Goal: Task Accomplishment & Management: Complete application form

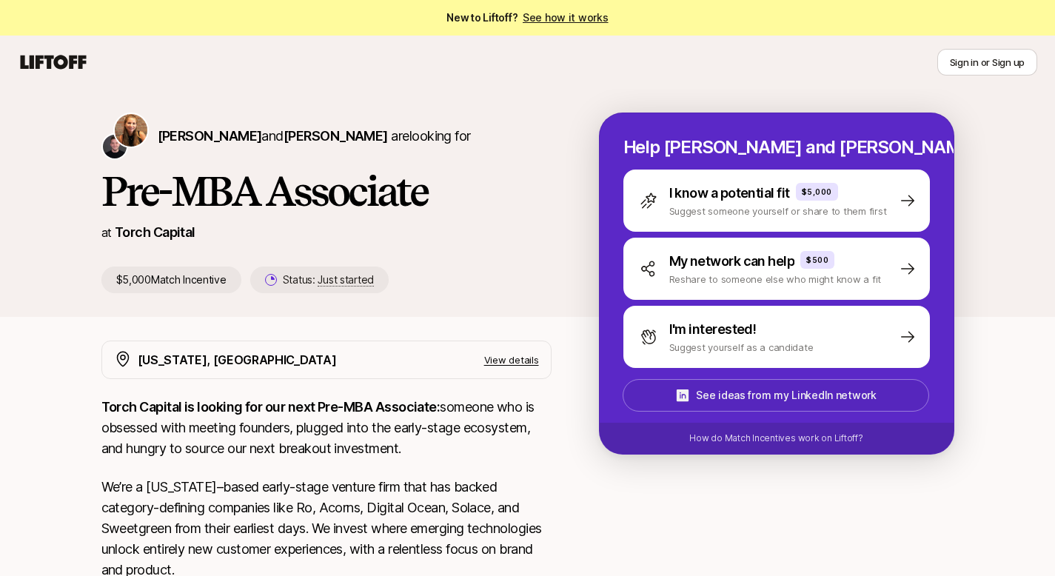
click at [809, 389] on p "See ideas from my LinkedIn network" at bounding box center [786, 395] width 180 height 18
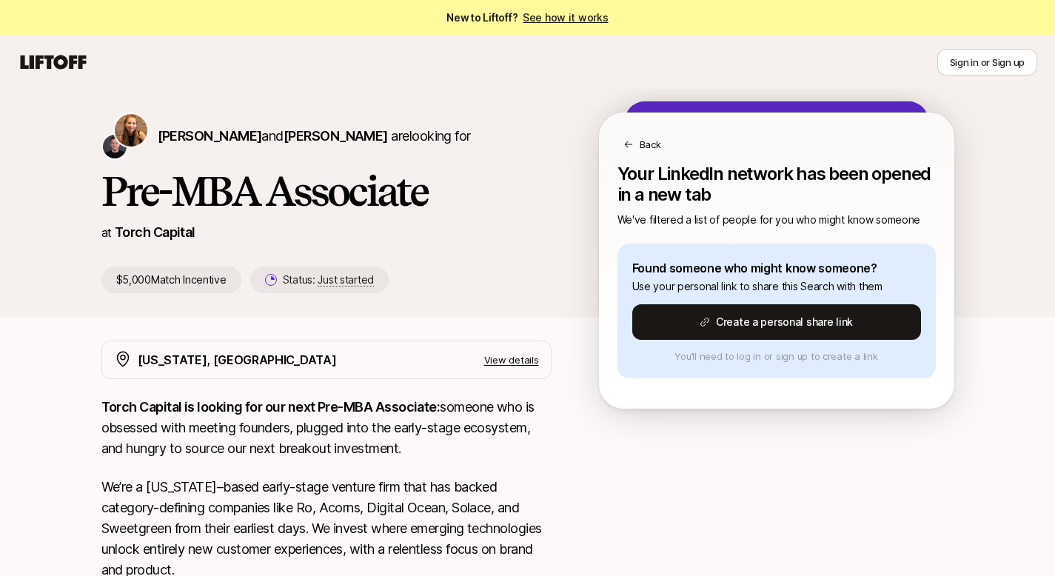
click at [632, 145] on icon at bounding box center [628, 144] width 10 height 10
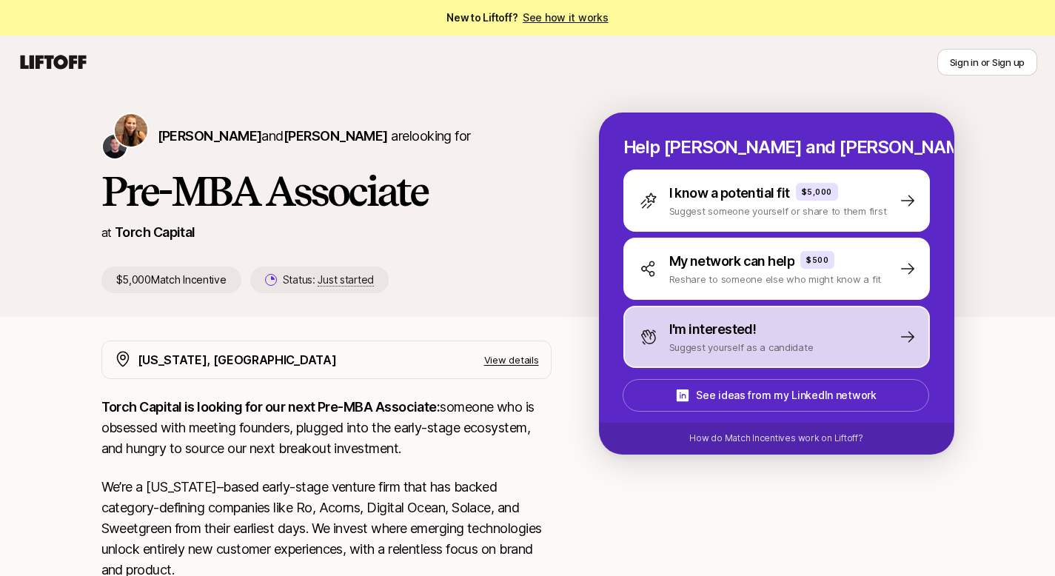
click at [697, 338] on p "I'm interested!" at bounding box center [712, 329] width 87 height 21
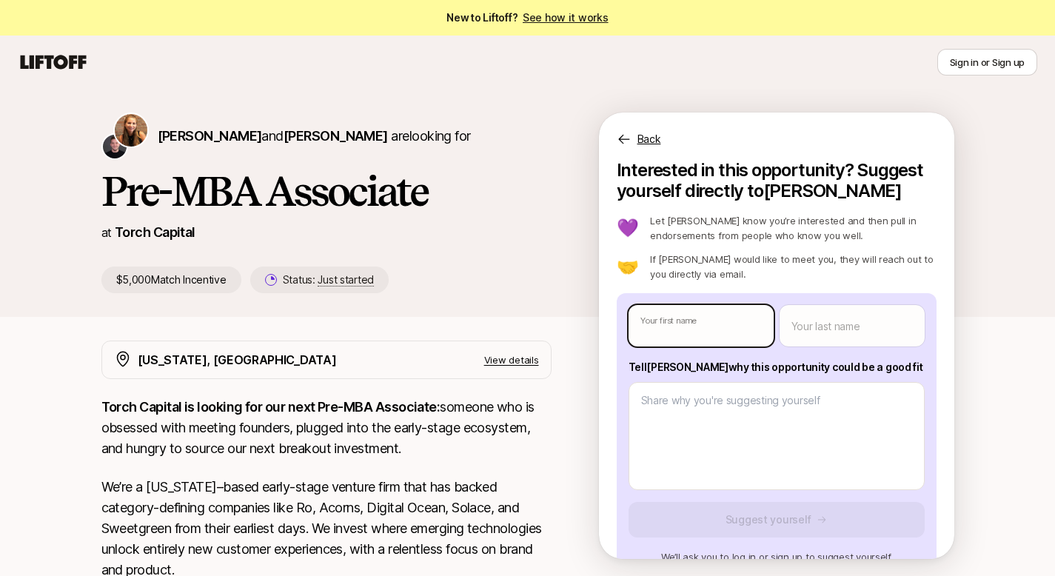
type textarea "x"
click at [704, 319] on body "New to Liftoff? See how it works Sign in or Sign up Sign in or Sign up [PERSON_…" at bounding box center [527, 288] width 1055 height 576
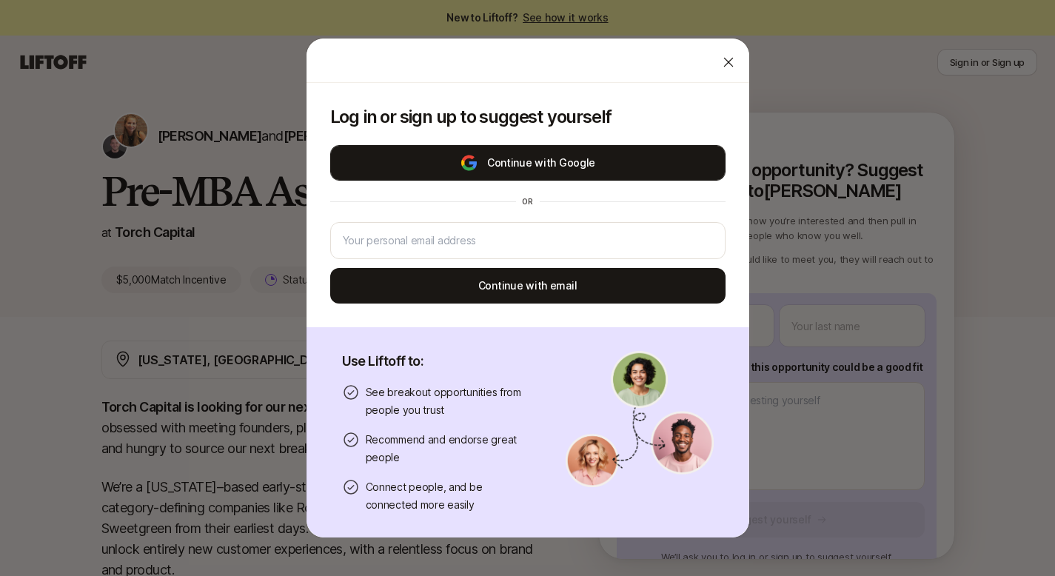
click at [522, 164] on button "Continue with Google" at bounding box center [527, 163] width 395 height 36
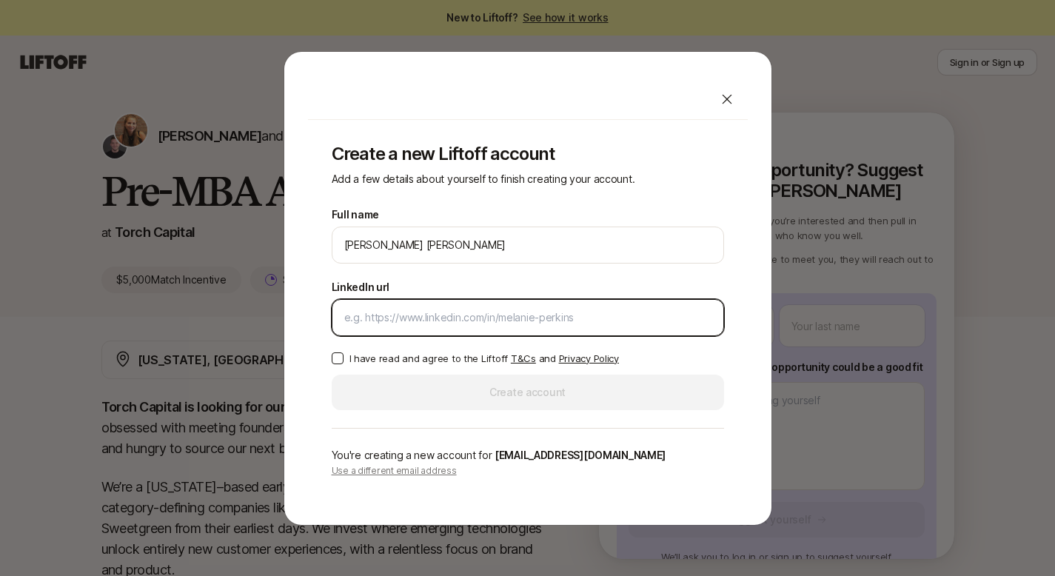
paste input "[URL][DOMAIN_NAME][PERSON_NAME]"
type input "[URL][DOMAIN_NAME][PERSON_NAME]"
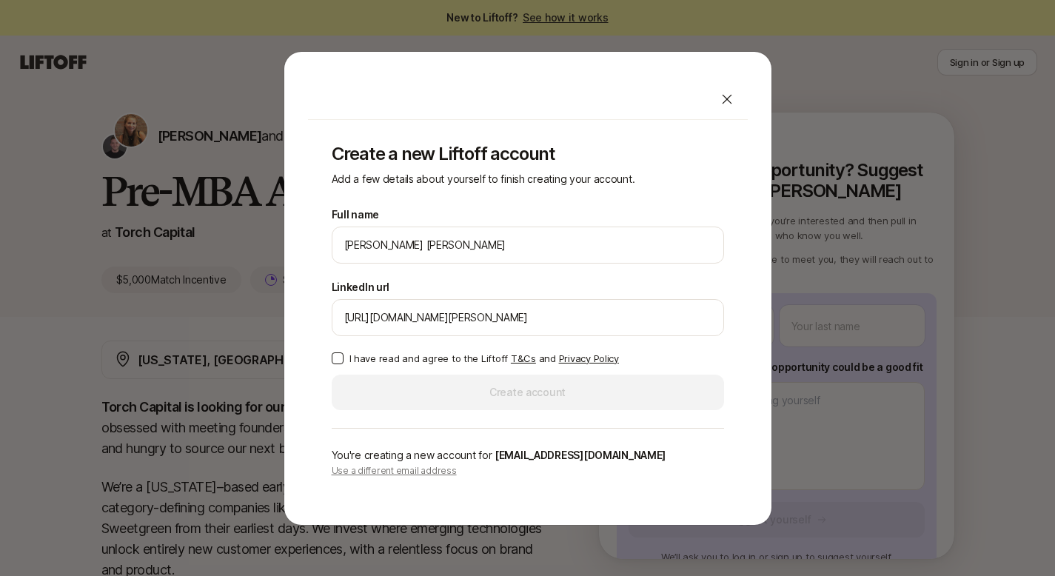
click at [332, 361] on button "I have read and agree to the Liftoff T&Cs and Privacy Policy" at bounding box center [338, 358] width 12 height 12
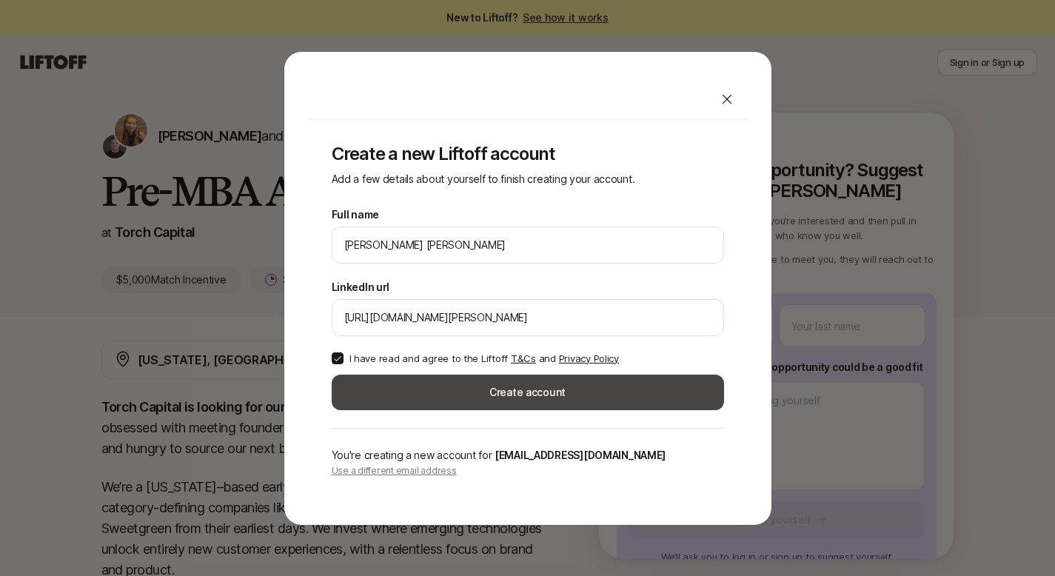
click at [406, 381] on button "Create account" at bounding box center [528, 393] width 392 height 36
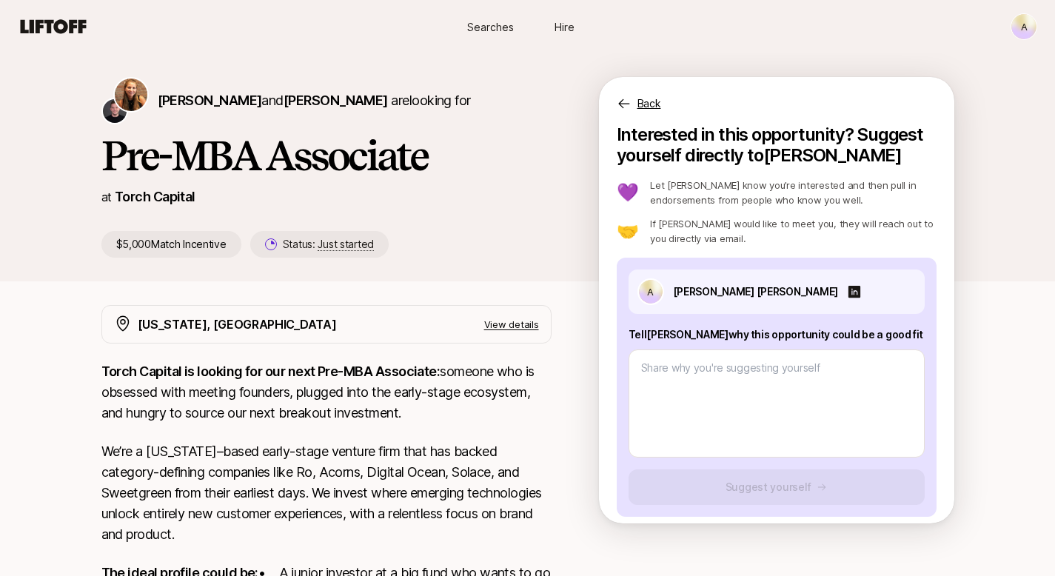
type textarea "x"
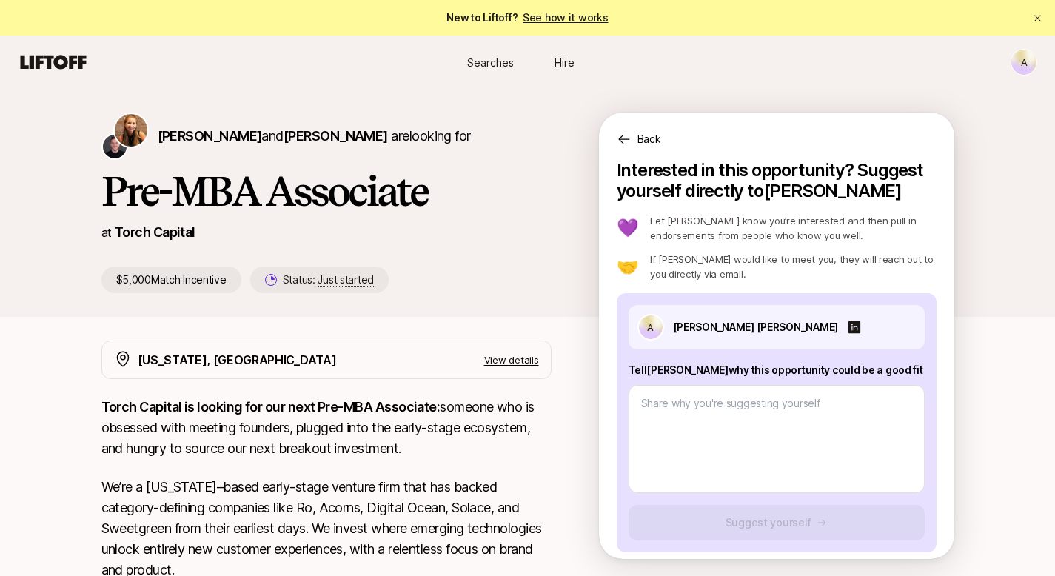
scroll to position [11, 0]
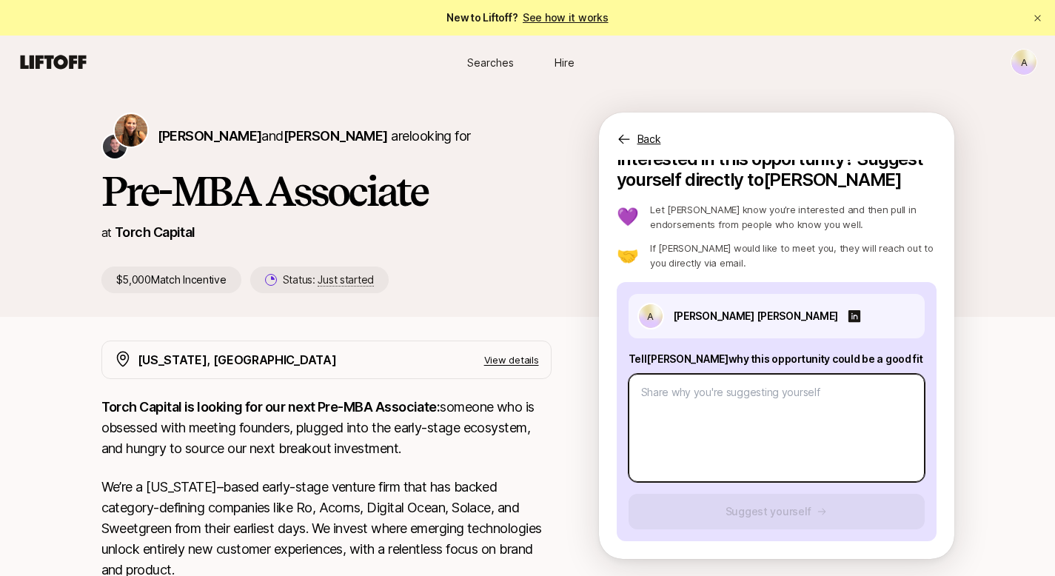
click at [752, 429] on textarea at bounding box center [777, 428] width 296 height 108
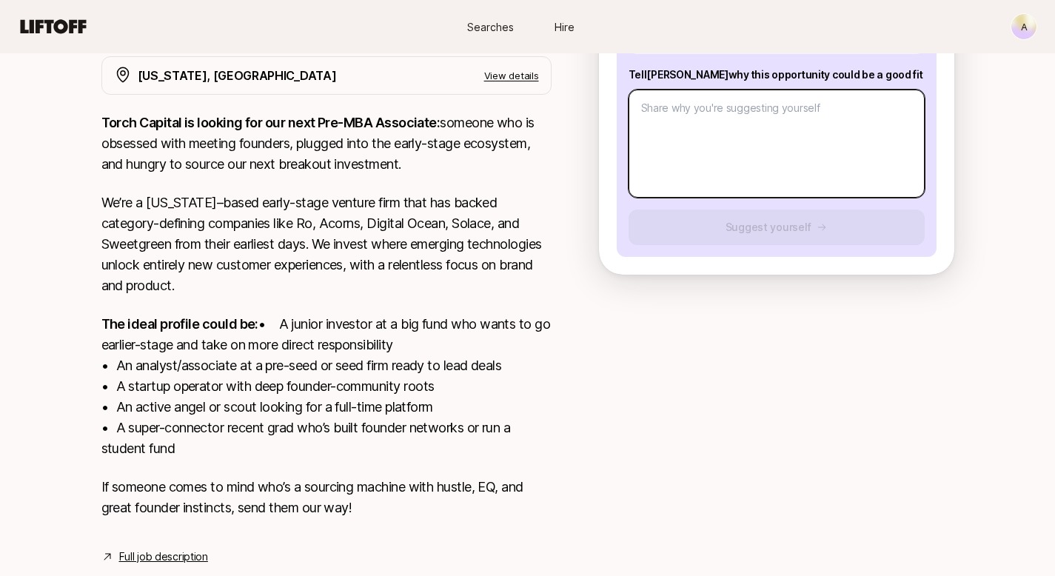
scroll to position [342, 0]
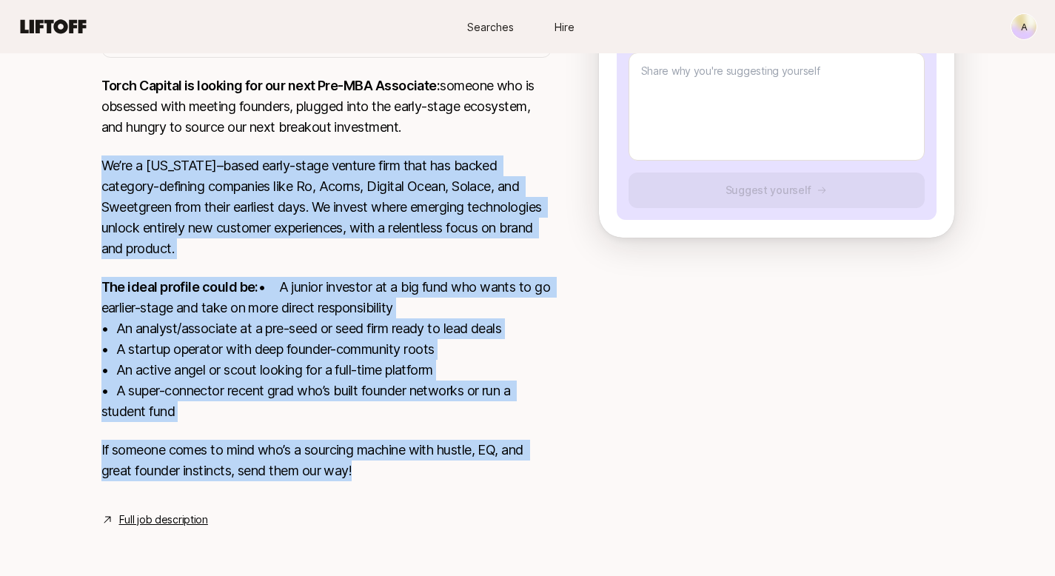
drag, startPoint x: 419, startPoint y: 481, endPoint x: 323, endPoint y: 122, distance: 371.7
click at [323, 120] on div "Torch Capital is looking for our next Pre-MBA Associate: someone who is obsesse…" at bounding box center [326, 287] width 450 height 423
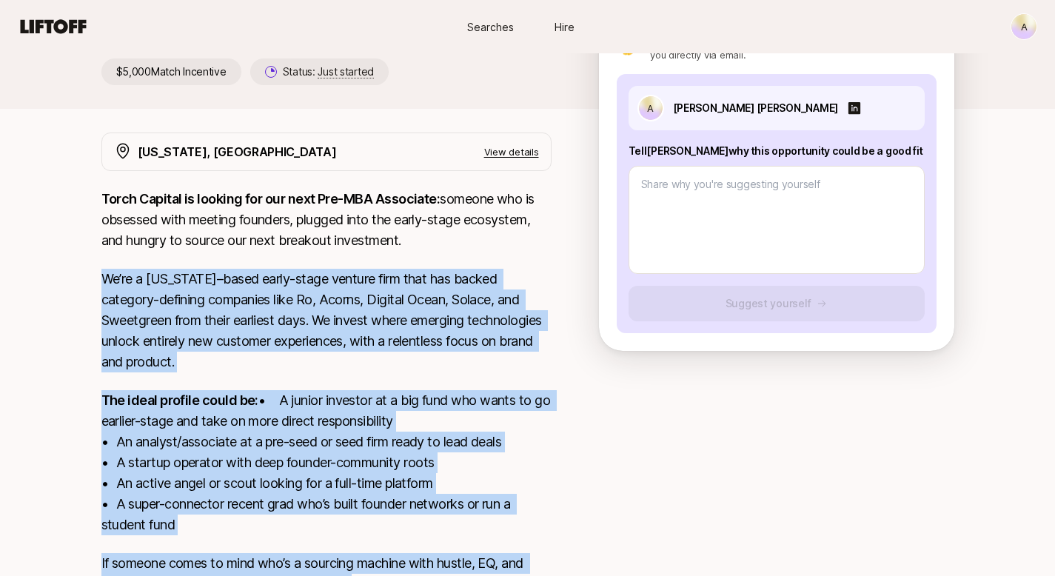
scroll to position [205, 0]
